Goal: Information Seeking & Learning: Find contact information

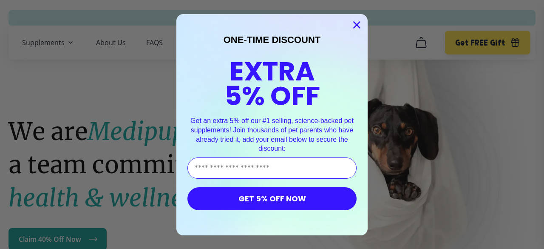
click at [356, 22] on icon "Close dialog" at bounding box center [357, 25] width 6 height 6
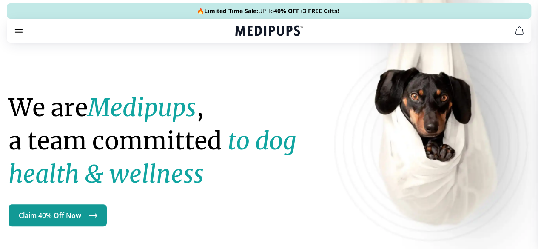
click at [263, 120] on link "FAQS" at bounding box center [271, 124] width 17 height 9
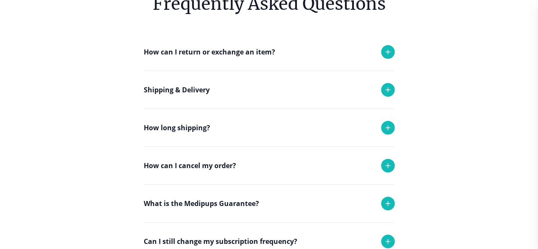
scroll to position [83, 0]
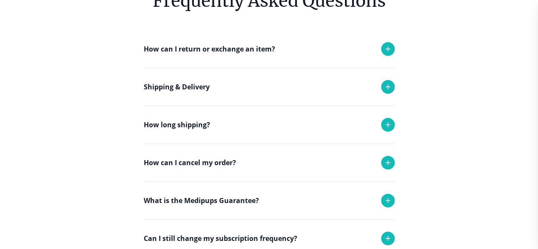
click at [394, 169] on div at bounding box center [388, 163] width 14 height 14
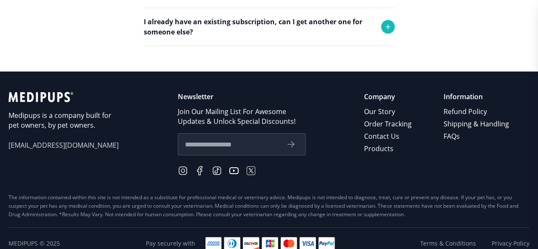
scroll to position [445, 0]
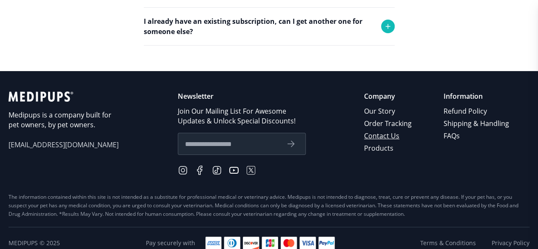
click at [376, 142] on link "Contact Us" at bounding box center [388, 136] width 49 height 12
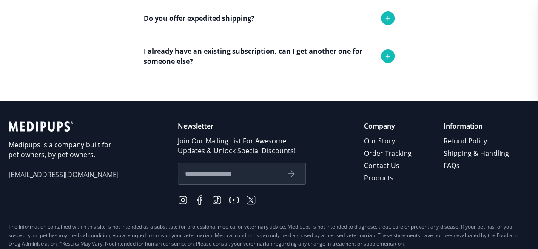
scroll to position [384, 0]
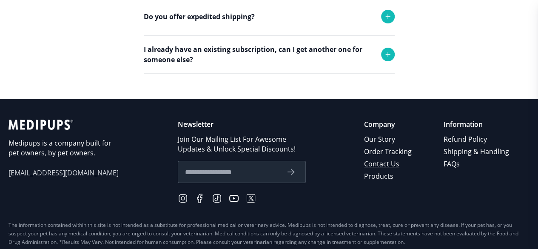
click at [373, 170] on link "Contact Us" at bounding box center [388, 164] width 49 height 12
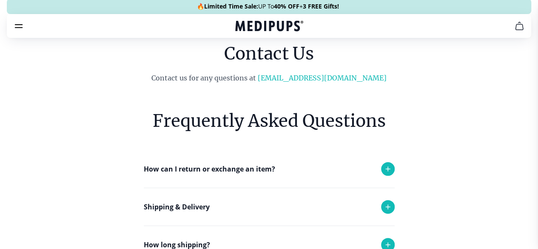
scroll to position [5, 0]
click at [317, 82] on link "[EMAIL_ADDRESS][DOMAIN_NAME]" at bounding box center [322, 77] width 129 height 9
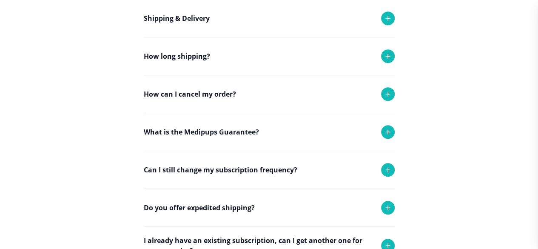
scroll to position [194, 0]
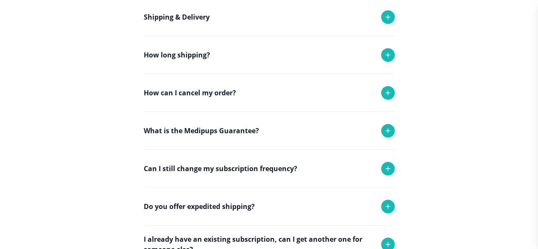
click at [383, 98] on icon at bounding box center [388, 93] width 10 height 10
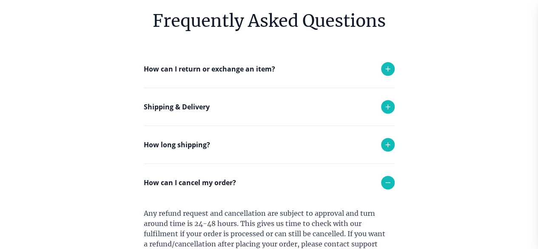
scroll to position [0, 0]
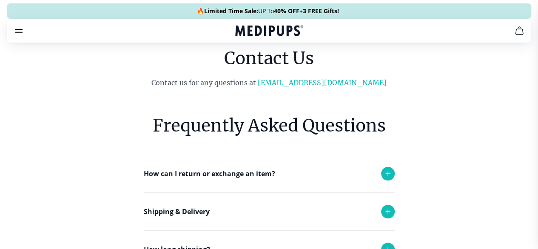
click at [263, 120] on link "FAQS" at bounding box center [271, 124] width 17 height 9
